Goal: Check status

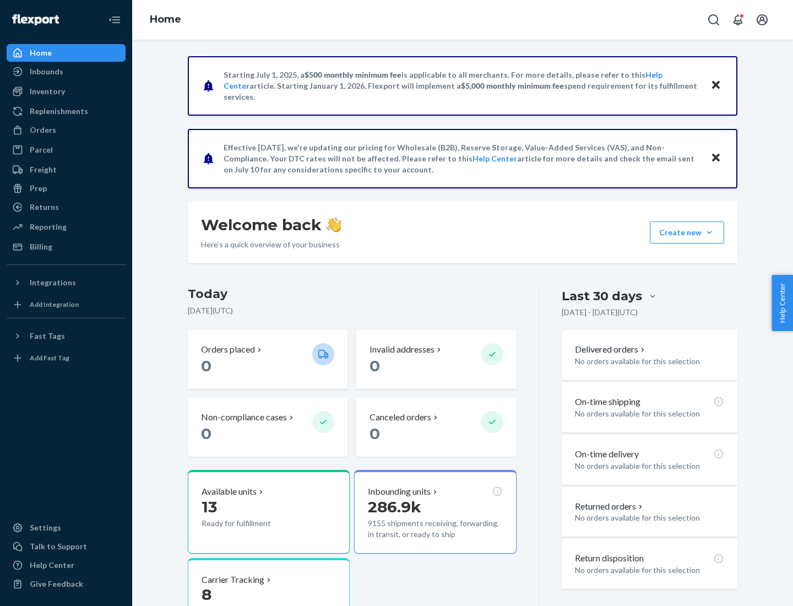
click at [709, 232] on button "Create new Create new inbound Create new order Create new product" at bounding box center [687, 232] width 74 height 22
click at [46, 72] on div "Inbounds" at bounding box center [47, 71] width 34 height 11
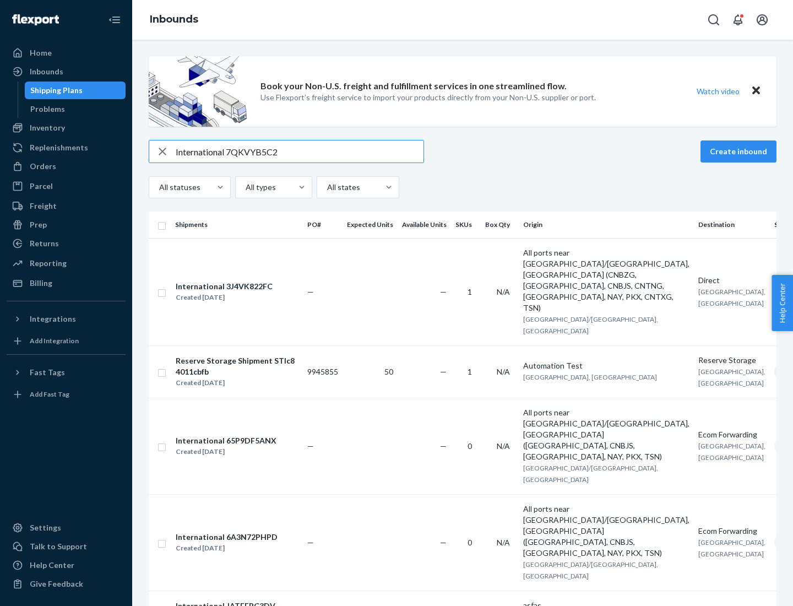
type input "International 7QKVYB5C29"
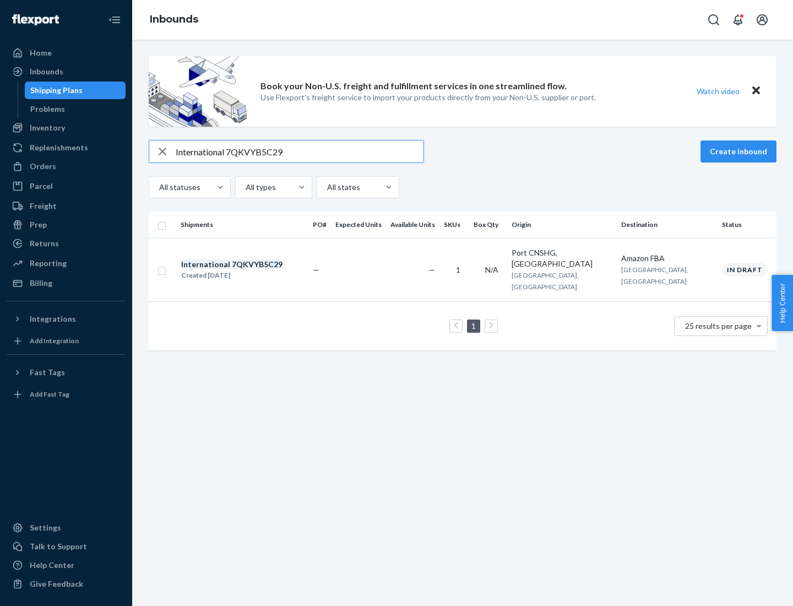
click at [250, 270] on div "Created [DATE]" at bounding box center [231, 275] width 101 height 11
